Goal: Information Seeking & Learning: Learn about a topic

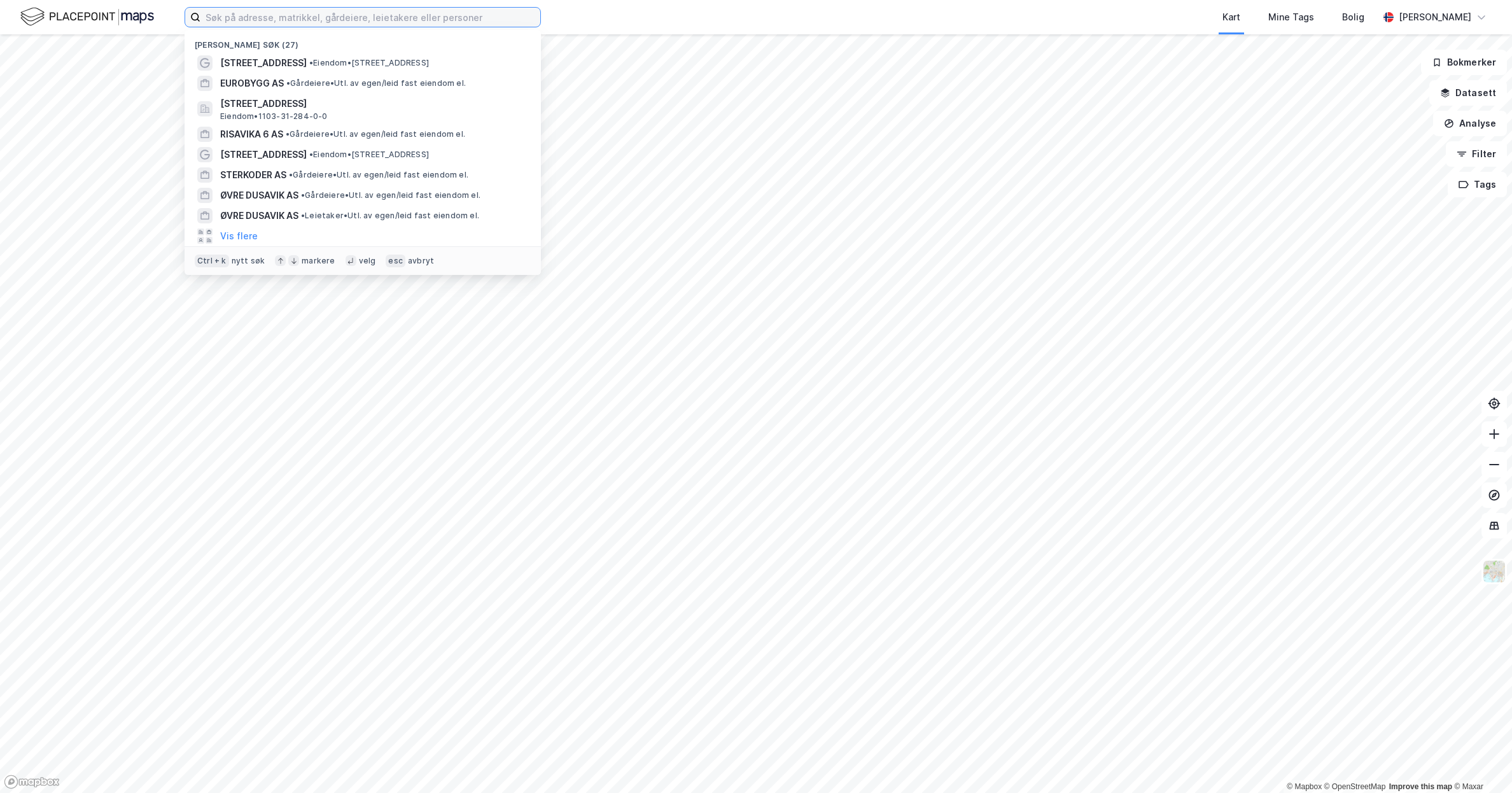
click at [245, 15] on input at bounding box center [370, 17] width 340 height 19
type input "n"
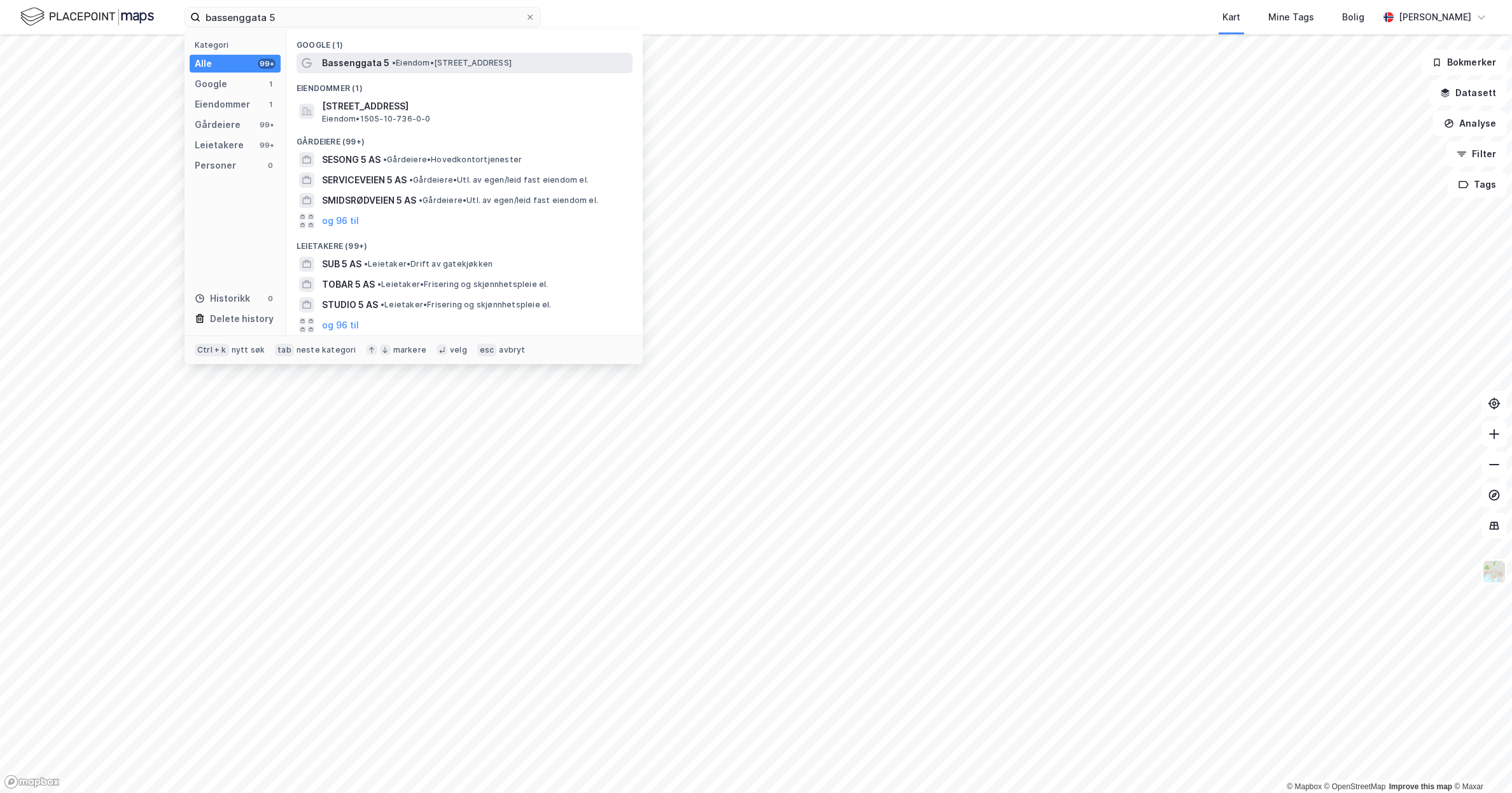
click at [392, 59] on span "•" at bounding box center [394, 63] width 4 height 10
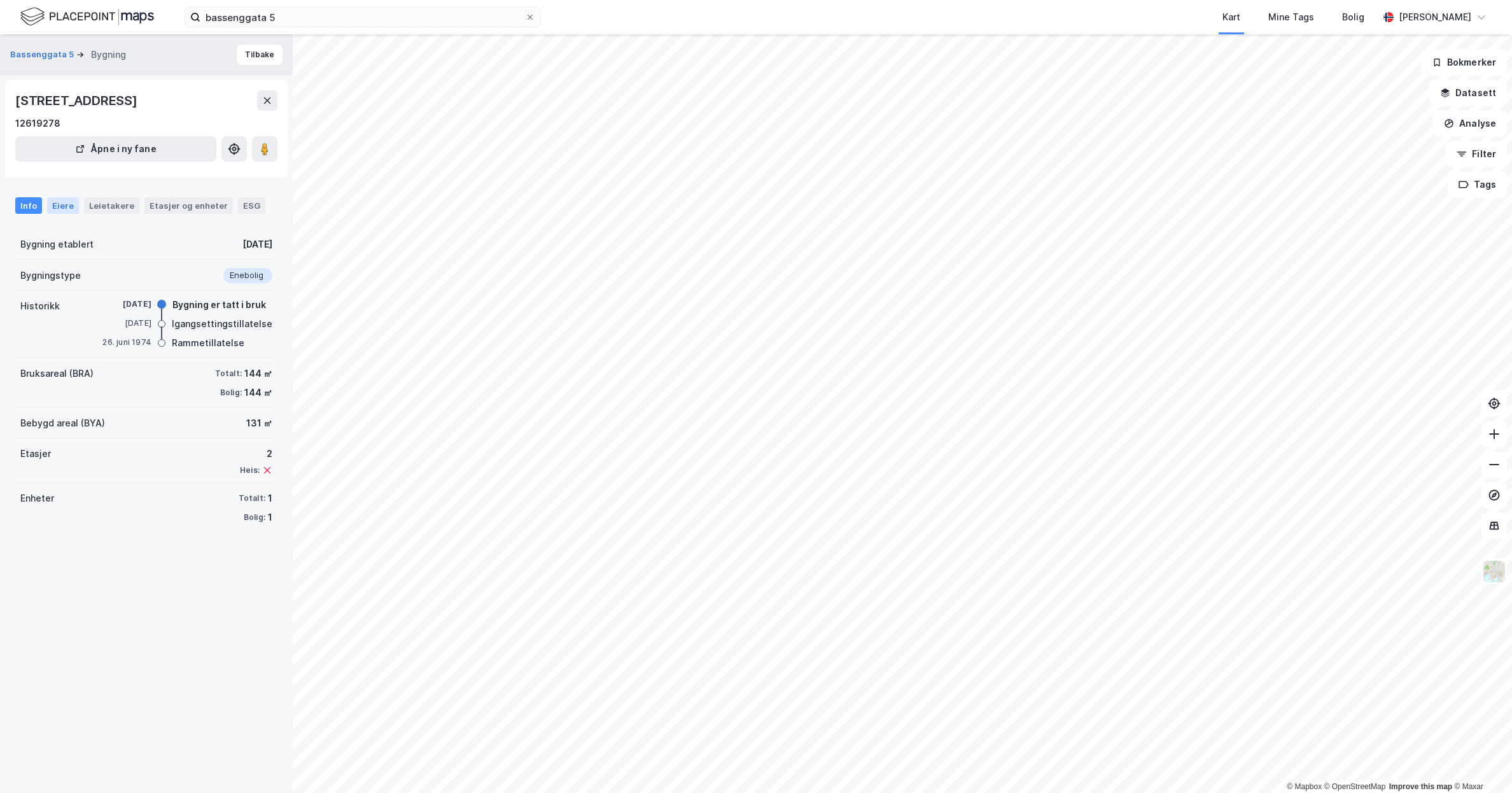
drag, startPoint x: 45, startPoint y: 227, endPoint x: 61, endPoint y: 231, distance: 16.5
click at [48, 214] on div "Eiere" at bounding box center [63, 205] width 31 height 17
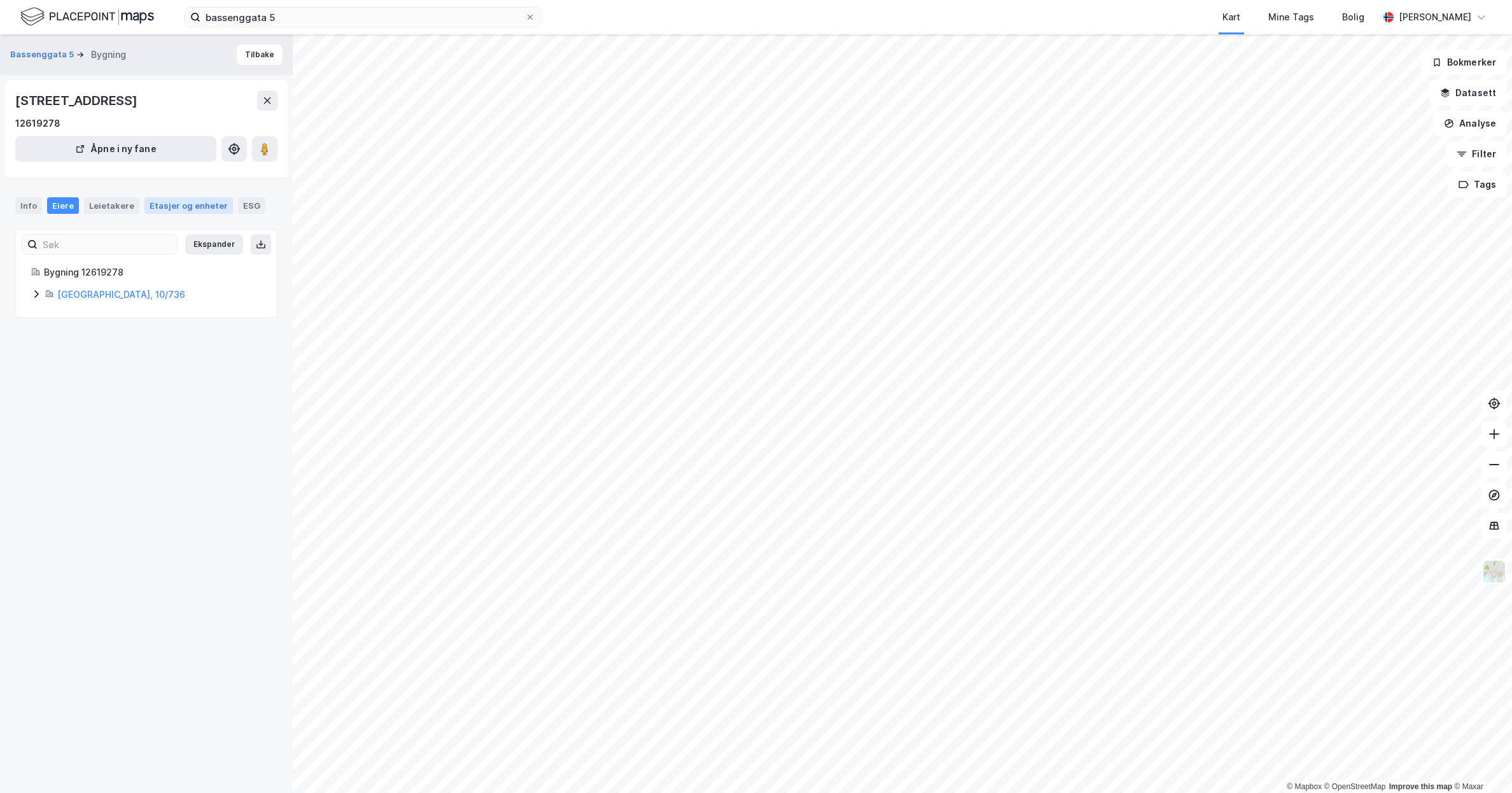
drag, startPoint x: 108, startPoint y: 223, endPoint x: 147, endPoint y: 225, distance: 39.1
click at [109, 214] on div "Leietakere" at bounding box center [112, 205] width 55 height 17
click at [173, 211] on div "Etasjer og enheter" at bounding box center [189, 206] width 79 height 12
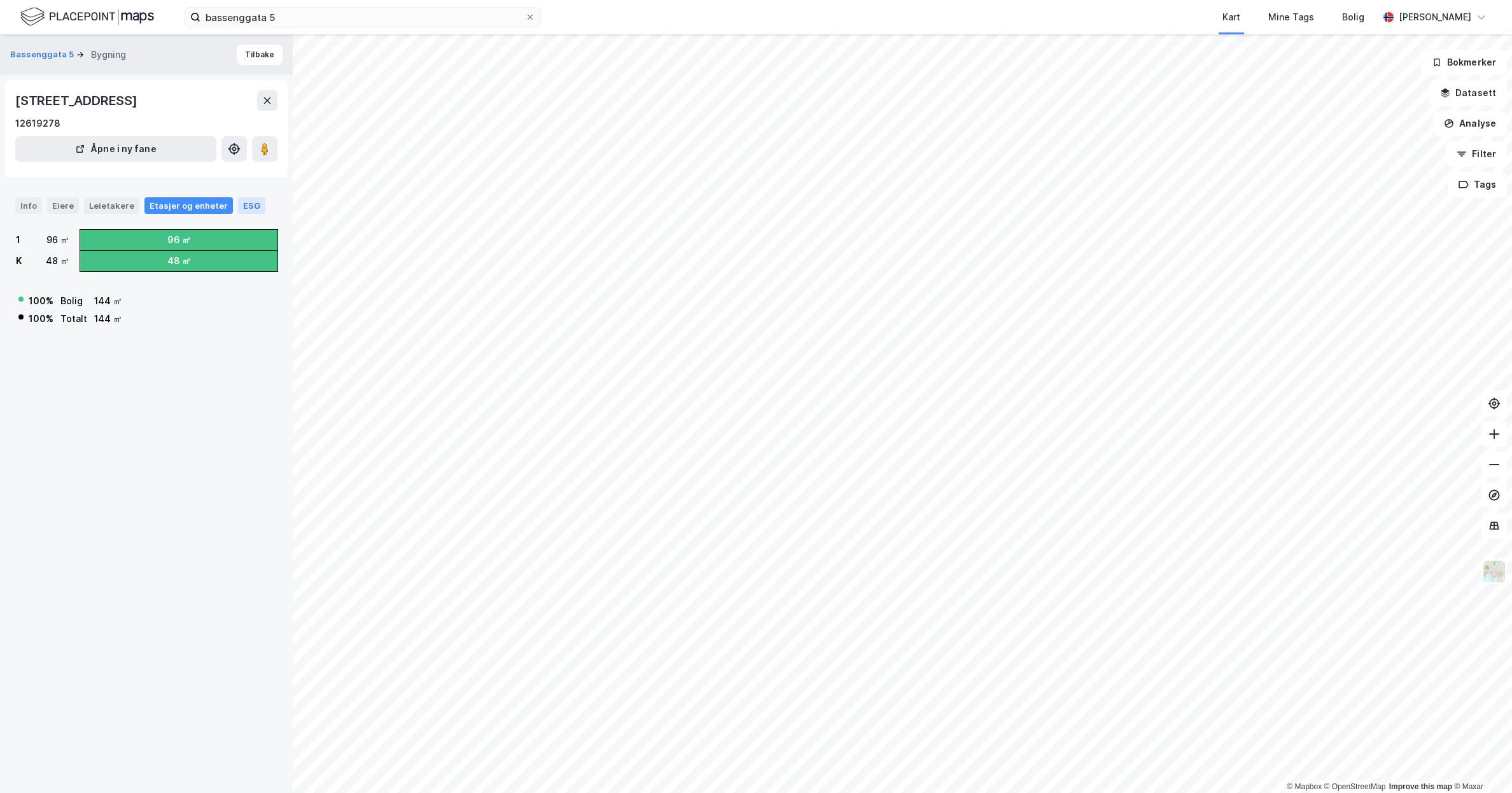
click at [243, 214] on div "ESG" at bounding box center [251, 205] width 27 height 17
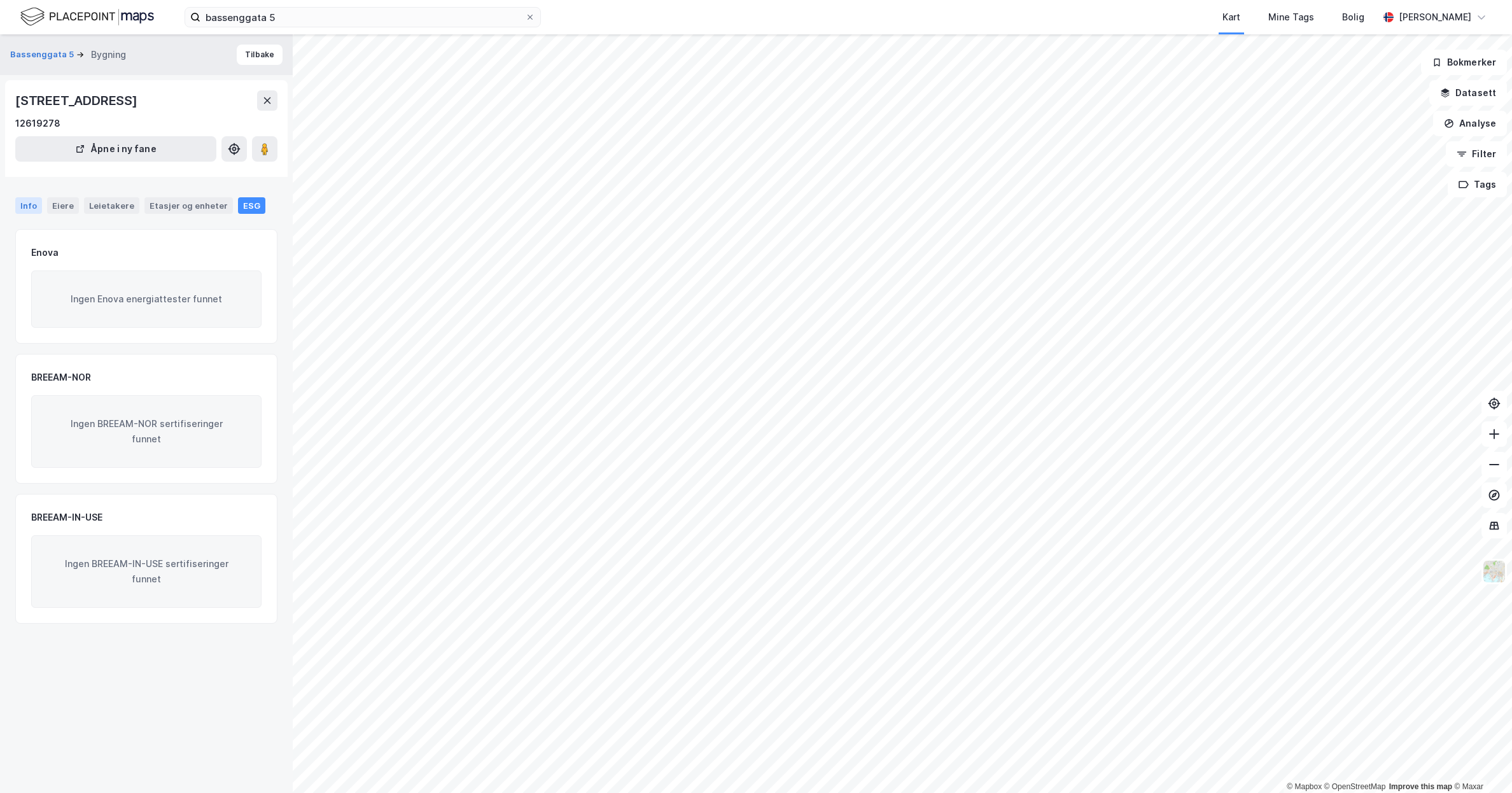
click at [32, 214] on div "Info" at bounding box center [28, 205] width 27 height 17
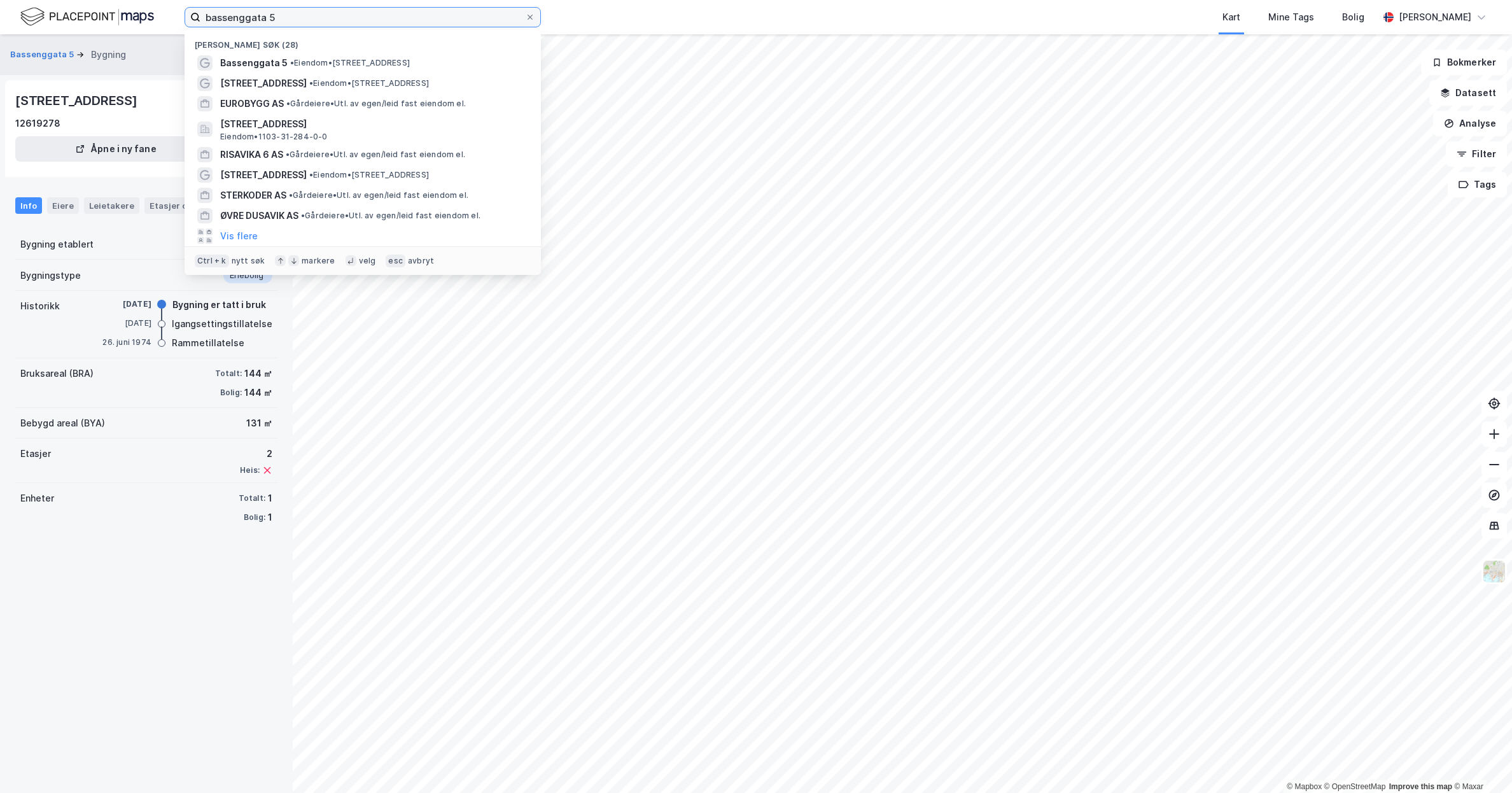
drag, startPoint x: 335, startPoint y: 17, endPoint x: -48, endPoint y: 32, distance: 383.3
click at [0, 32] on html "bassenggata 5 Nylige søk (28) Bassenggata 5 • Eiendom • [STREET_ADDRESS] • Eien…" at bounding box center [756, 396] width 1512 height 793
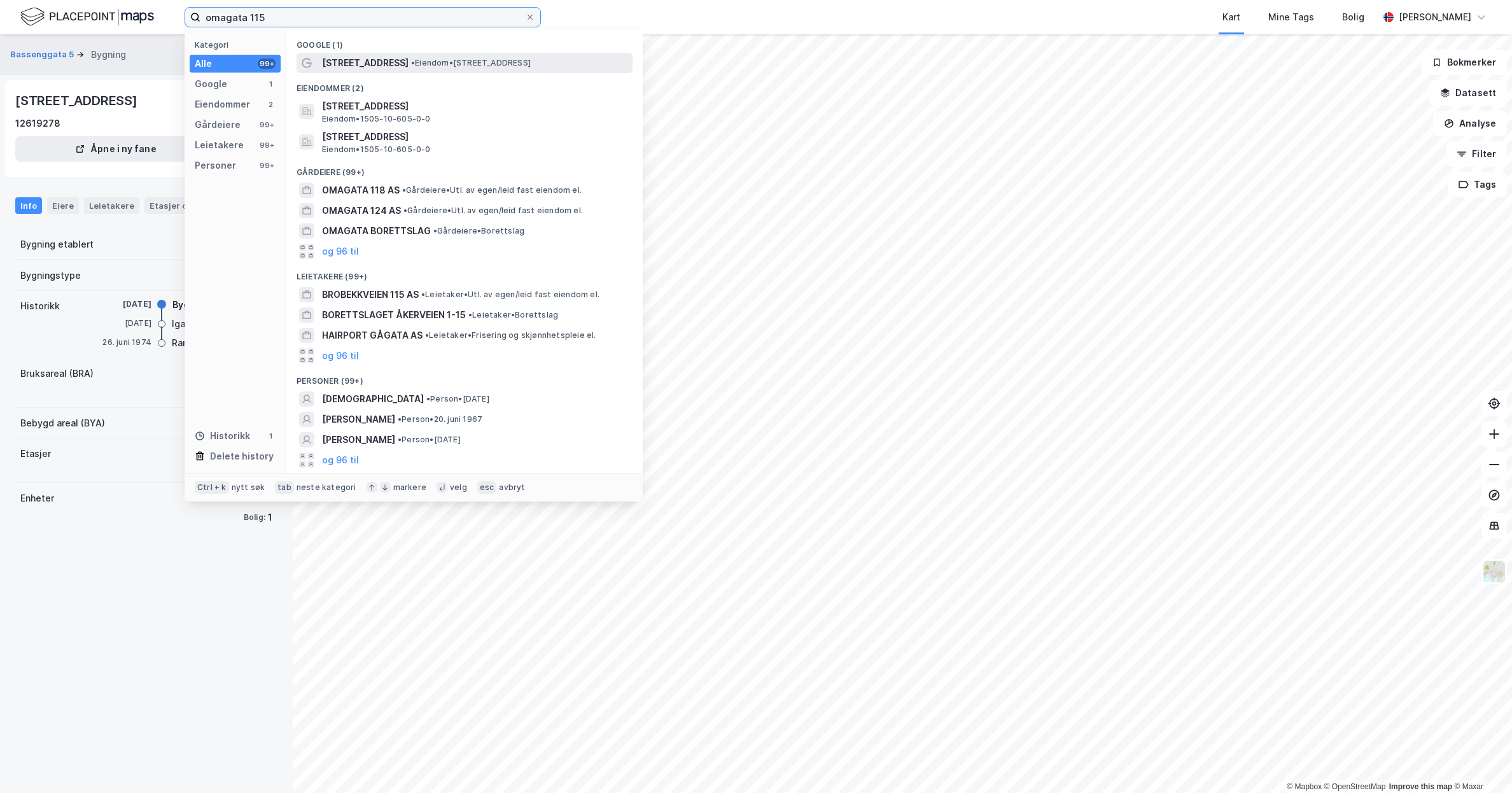
type input "omagata 115"
click at [509, 65] on span "• Eiendom • [STREET_ADDRESS]" at bounding box center [471, 63] width 120 height 10
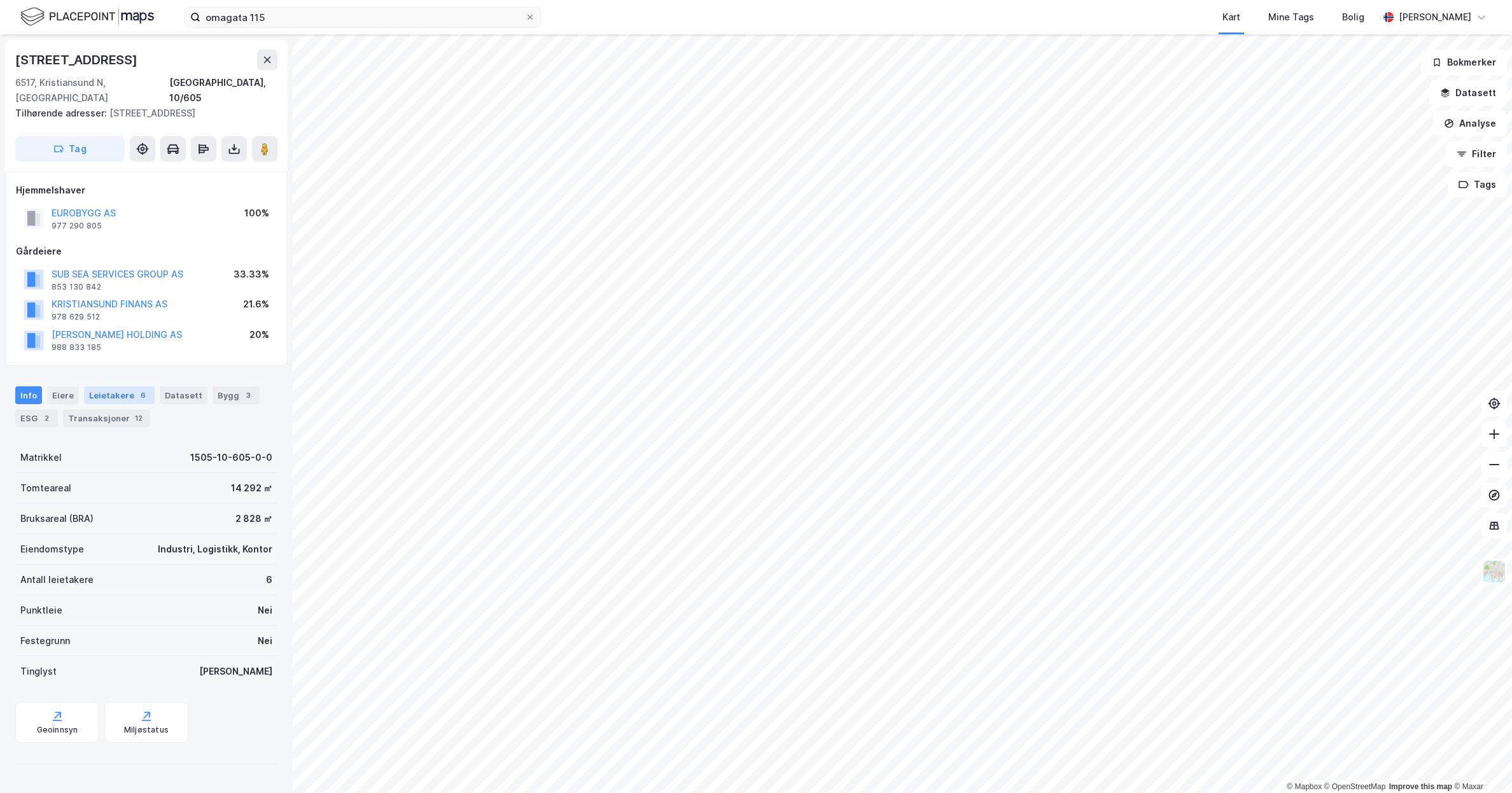
click at [136, 389] on div "6" at bounding box center [142, 395] width 13 height 13
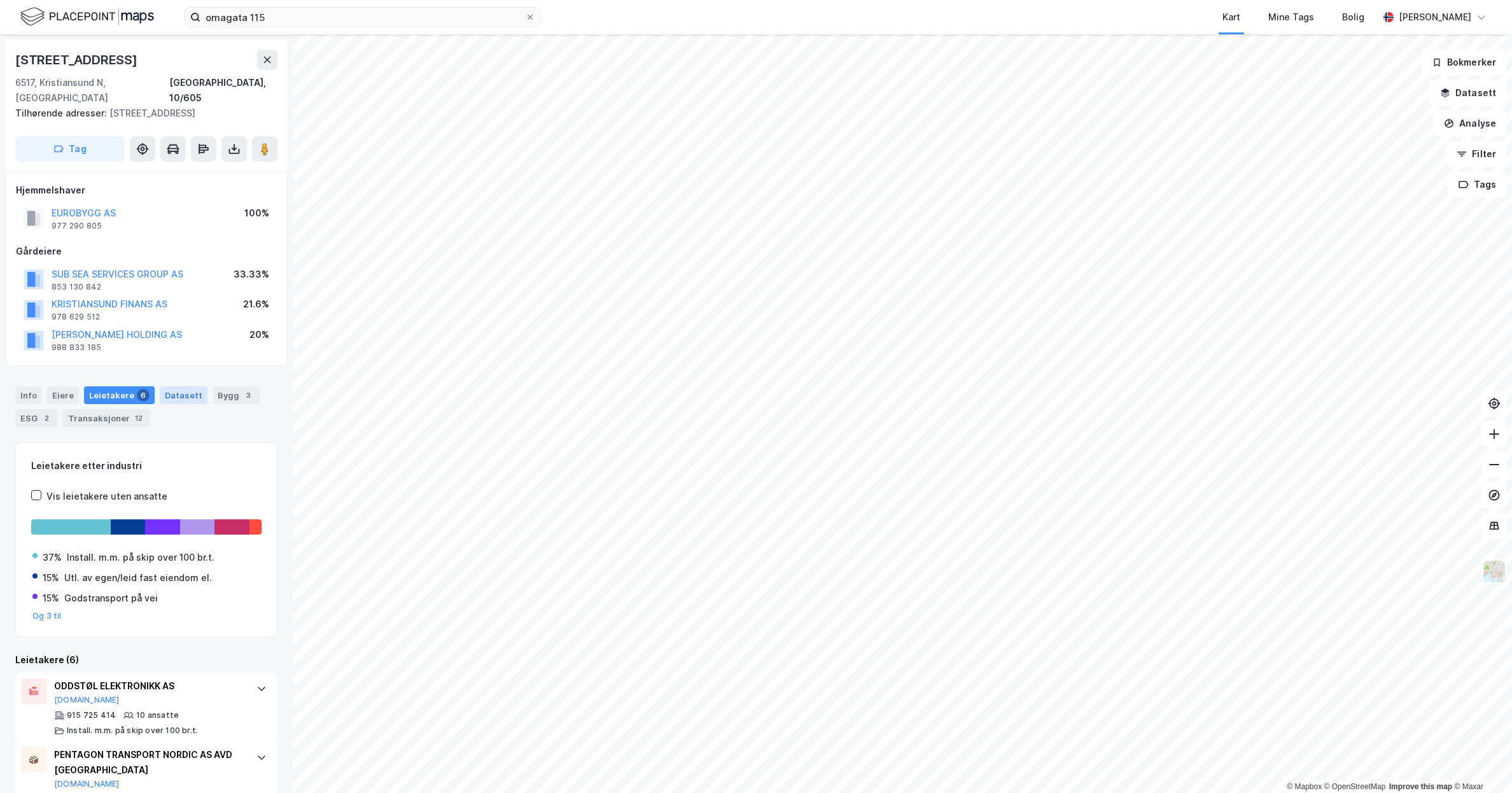
click at [187, 386] on div "Datasett" at bounding box center [184, 395] width 48 height 18
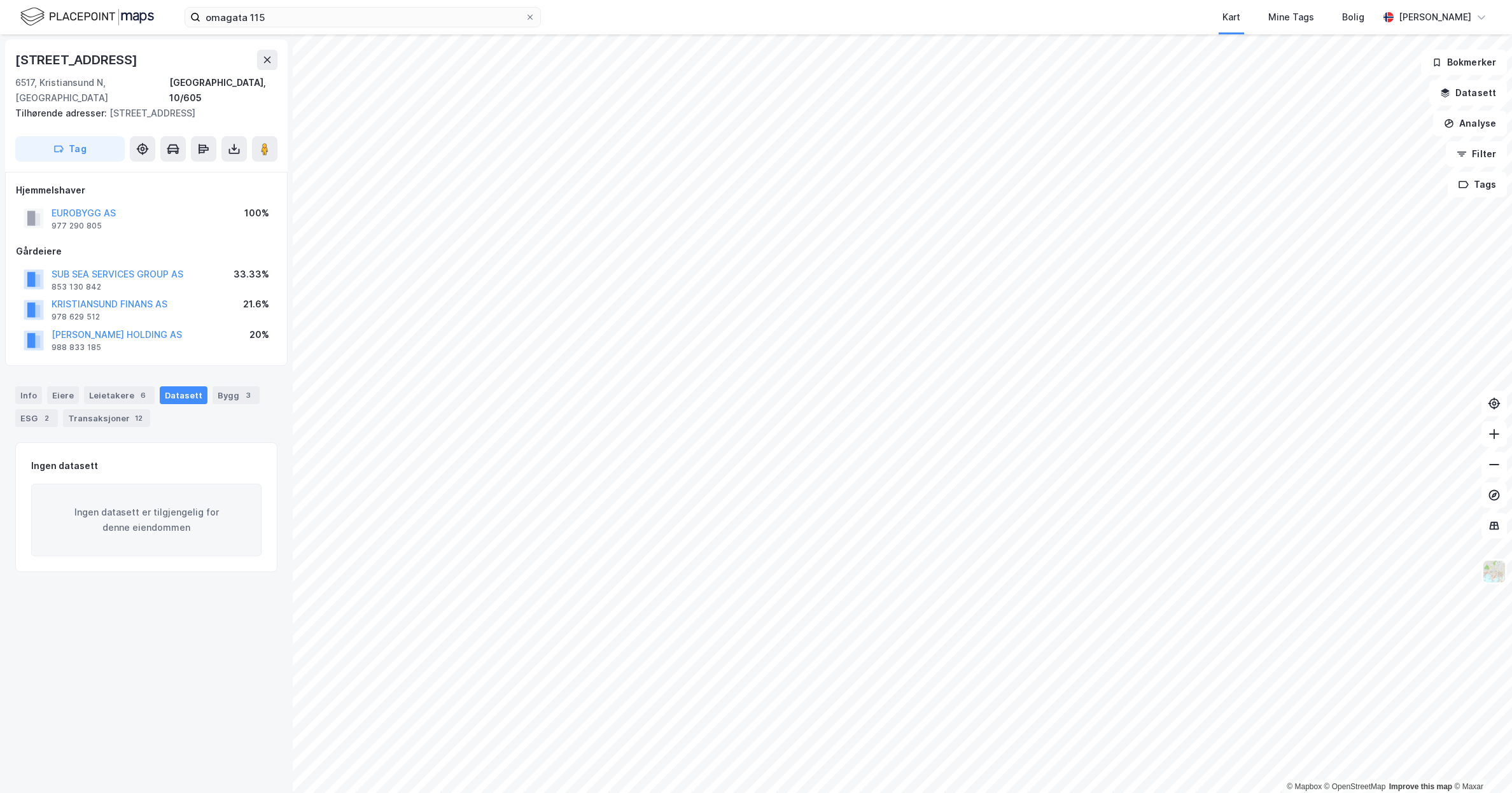
drag, startPoint x: 227, startPoint y: 378, endPoint x: 181, endPoint y: 400, distance: 51.0
click at [227, 386] on div "Bygg 3" at bounding box center [236, 395] width 47 height 18
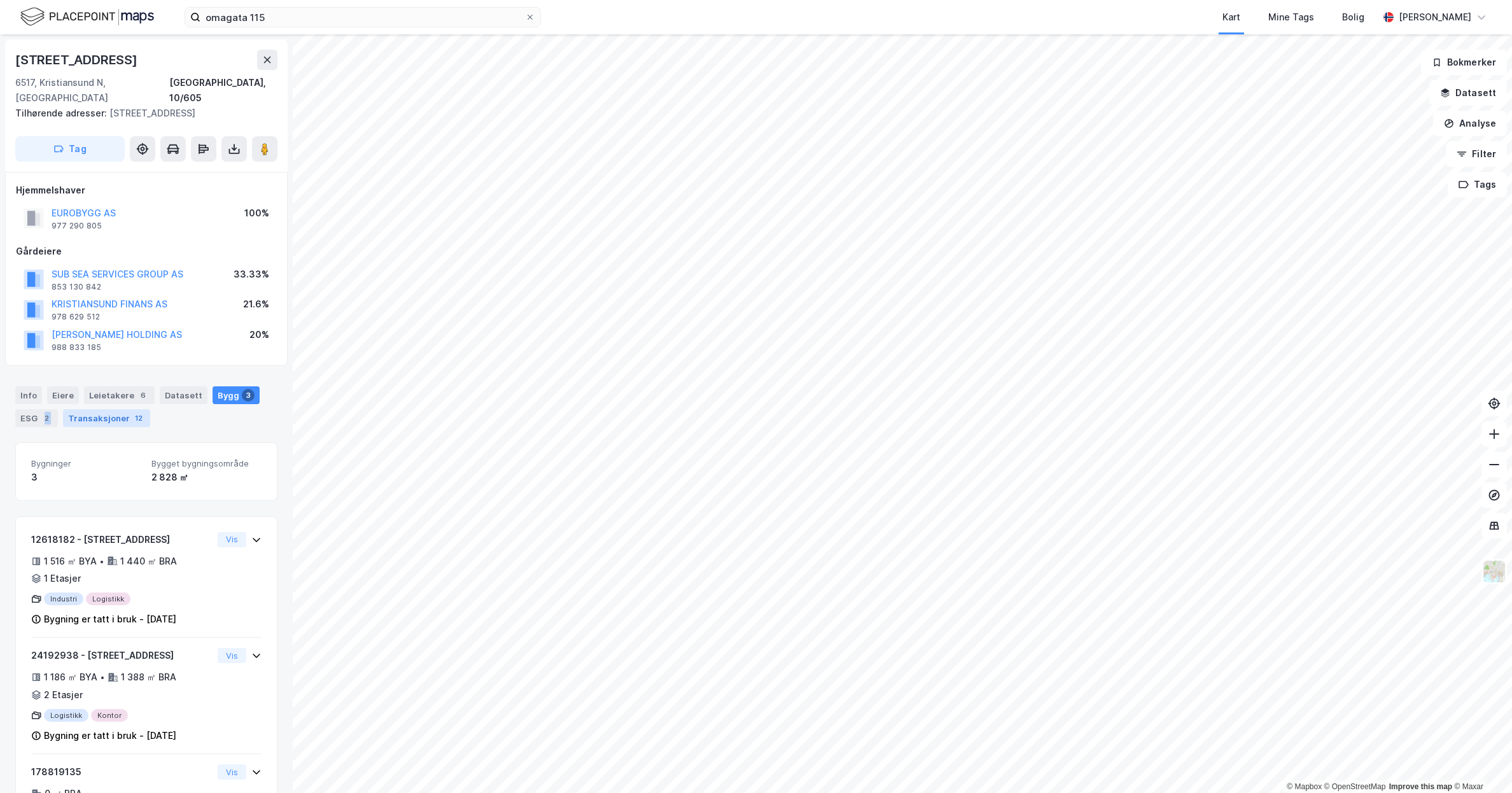
drag, startPoint x: 40, startPoint y: 398, endPoint x: 70, endPoint y: 402, distance: 30.3
click at [70, 402] on div "Info [PERSON_NAME] 6 Datasett Bygg 3 ESG 2 Transaksjoner 12" at bounding box center [146, 405] width 262 height 40
drag, startPoint x: 70, startPoint y: 402, endPoint x: 102, endPoint y: 398, distance: 32.2
click at [95, 409] on div "Transaksjoner 12" at bounding box center [106, 418] width 87 height 18
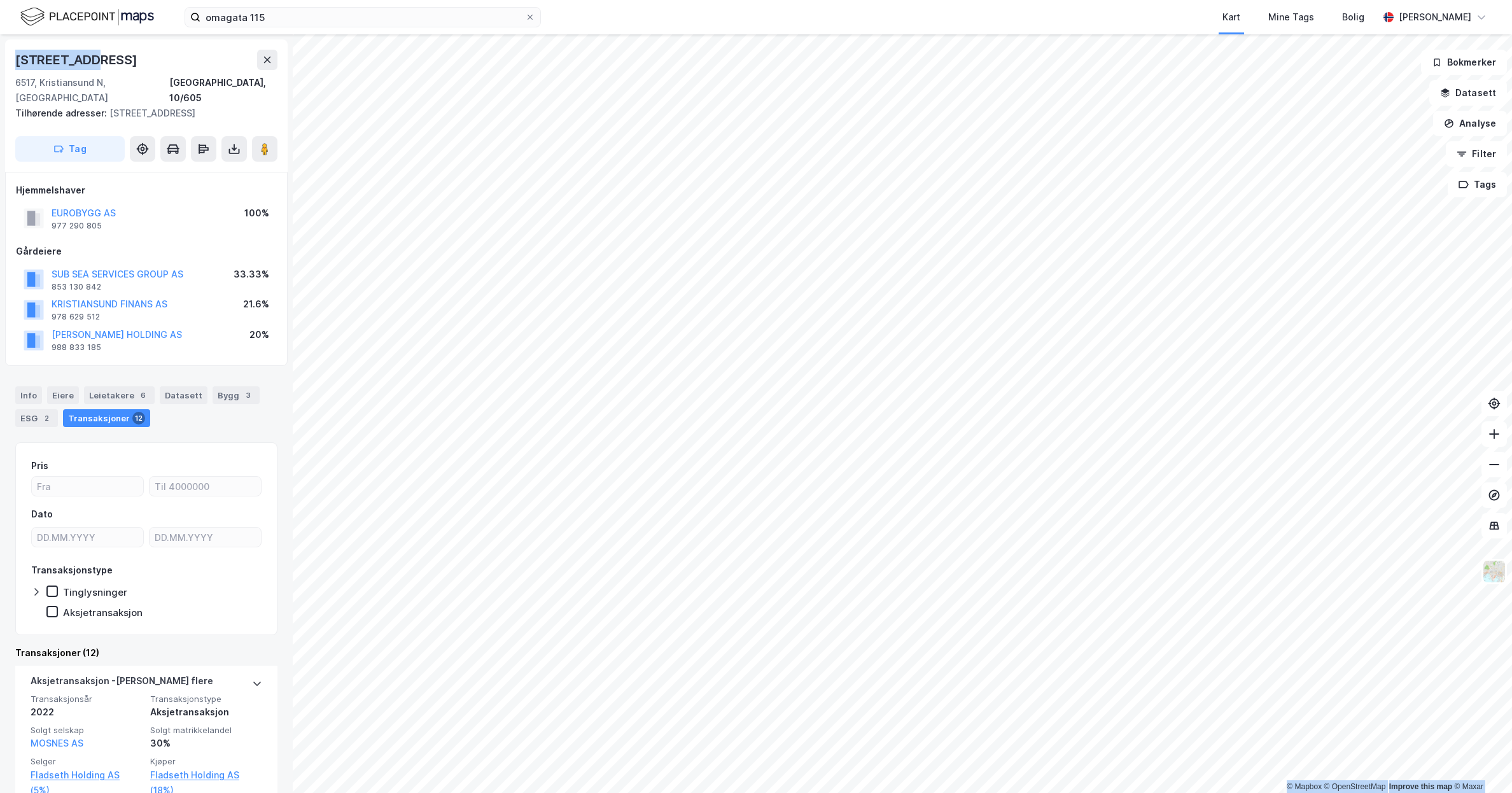
drag, startPoint x: 74, startPoint y: 55, endPoint x: -37, endPoint y: 52, distance: 111.0
click at [0, 52] on html "omagata 115 Kart Mine Tags Bolig [PERSON_NAME] © Mapbox © OpenStreetMap Improve…" at bounding box center [756, 396] width 1512 height 793
copy div "© Mapbox © OpenStreetMap Improve this map © [STREET_ADDRESS]"
